Goal: Find contact information: Find contact information

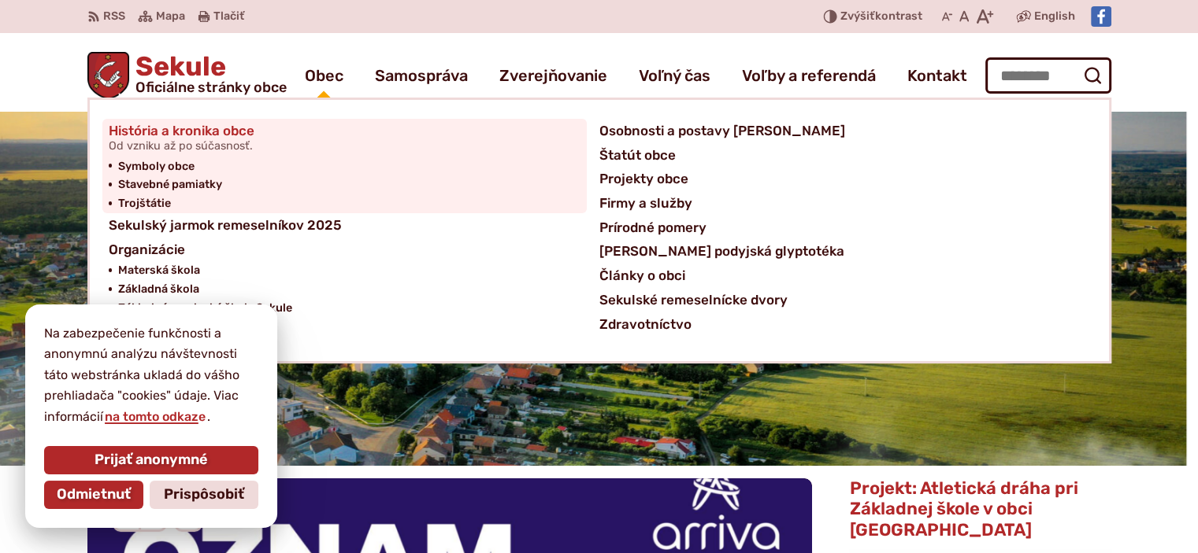
click at [331, 122] on link "História a kronika obce Od vzniku až po súčasnosť." at bounding box center [345, 138] width 472 height 39
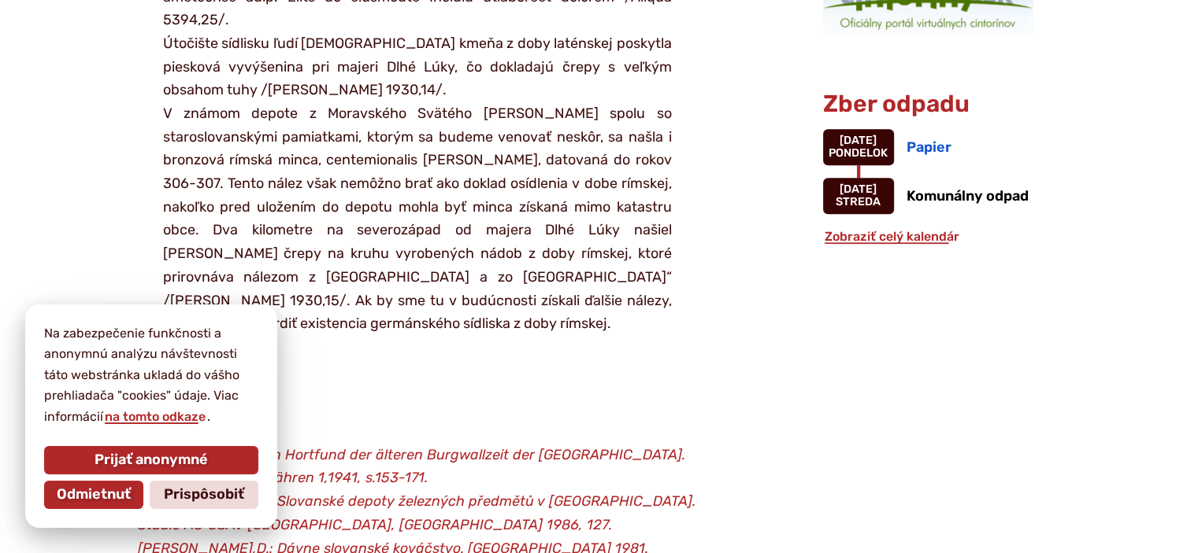
scroll to position [1890, 0]
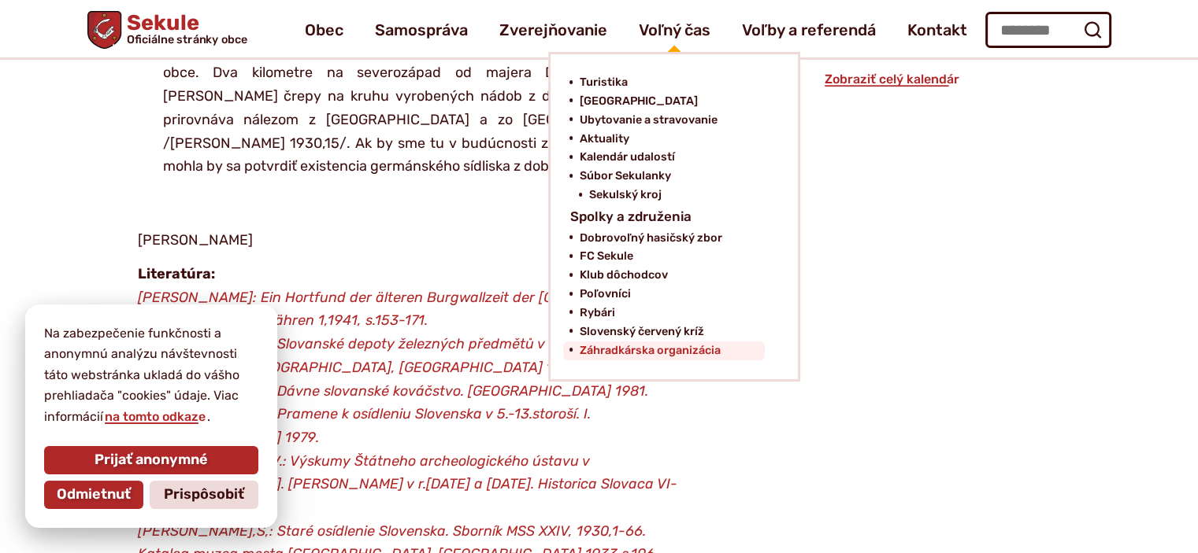
click at [642, 346] on span "Záhradkárska organizácia" at bounding box center [649, 351] width 141 height 19
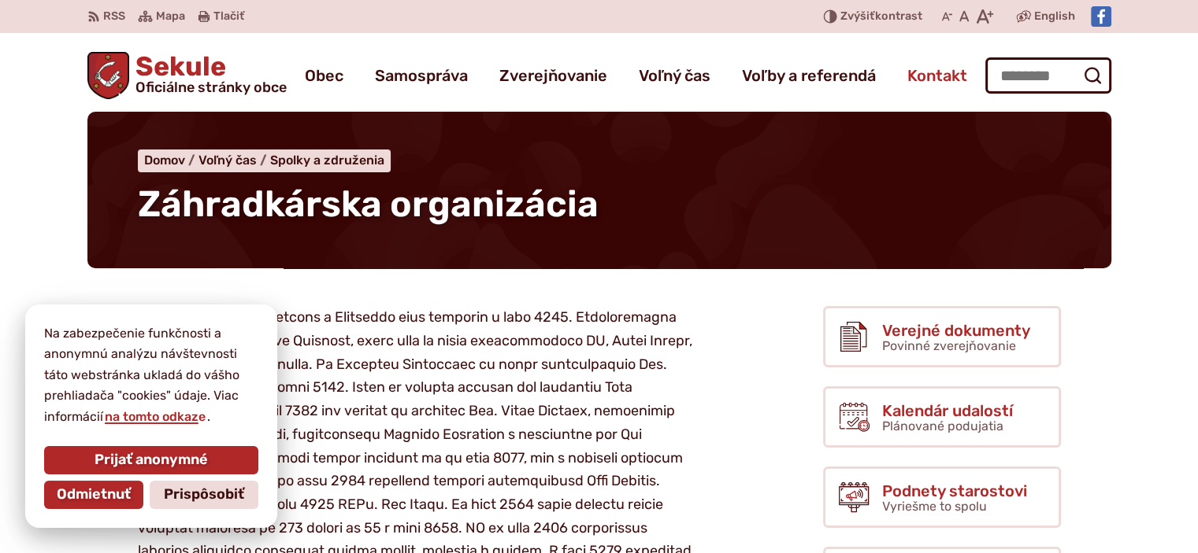
click at [938, 72] on span "Kontakt" at bounding box center [937, 76] width 60 height 44
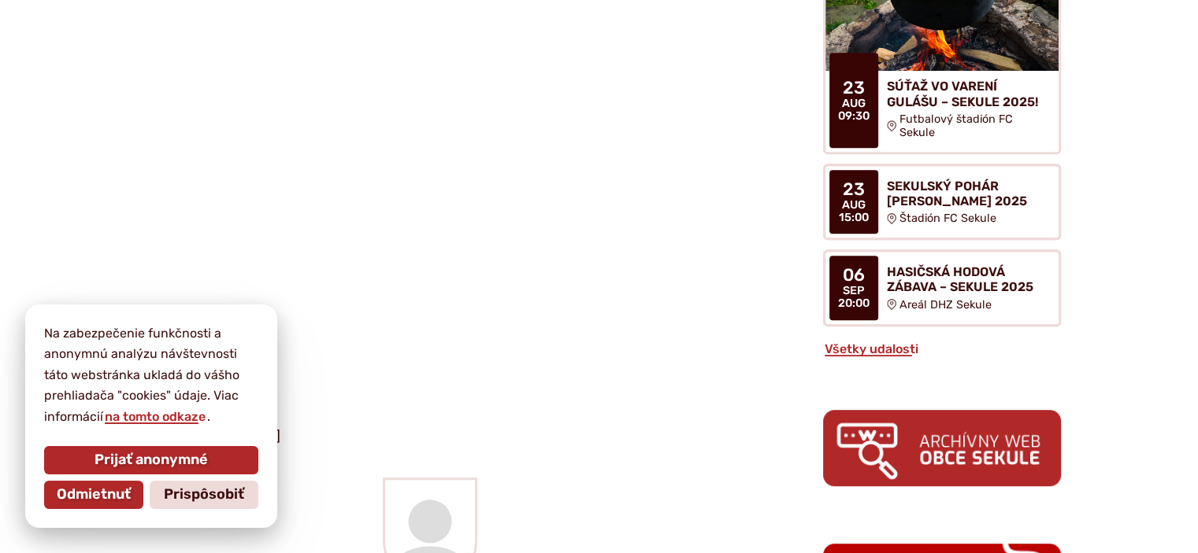
scroll to position [1024, 0]
